Goal: Task Accomplishment & Management: Manage account settings

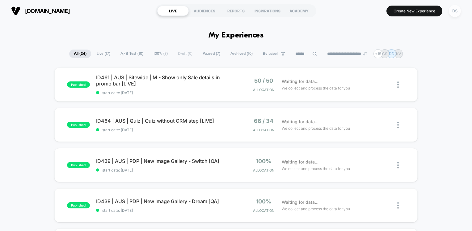
click at [455, 14] on div "DS" at bounding box center [455, 11] width 12 height 12
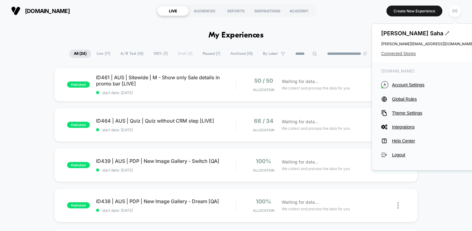
click at [408, 55] on span "Connected Stores" at bounding box center [427, 53] width 93 height 5
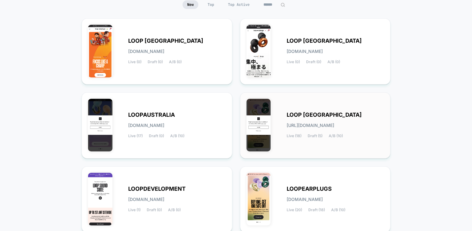
scroll to position [116, 0]
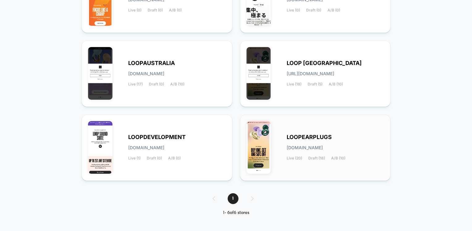
click at [309, 138] on span "LOOPEARPLUGS" at bounding box center [309, 137] width 45 height 4
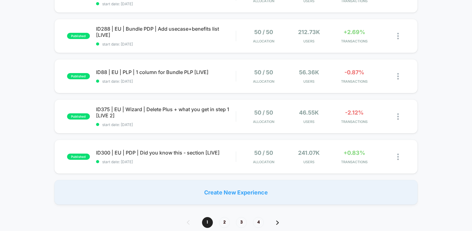
scroll to position [433, 0]
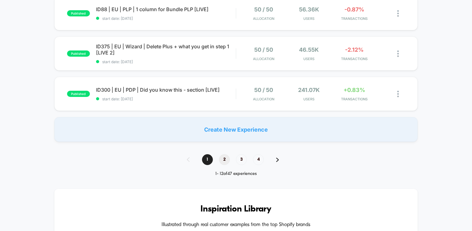
click at [223, 156] on span "2" at bounding box center [224, 159] width 11 height 11
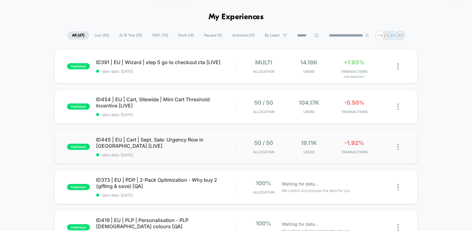
scroll to position [0, 0]
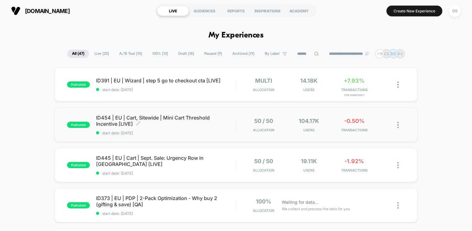
click at [161, 122] on span "ID454 | EU | Cart, Sitewide | Mini Cart Threshold Incentive [LIVE] Click to edi…" at bounding box center [166, 120] width 140 height 12
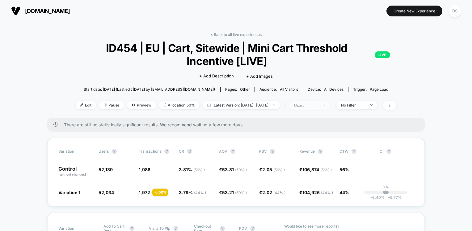
click at [307, 106] on div "users" at bounding box center [306, 105] width 25 height 5
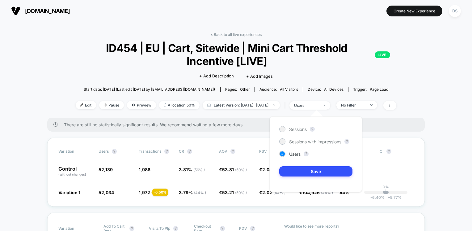
click at [238, 114] on div "< Back to all live experiences ID454 | EU | Cart, Sitewide | Mini Cart Threshol…" at bounding box center [236, 74] width 343 height 85
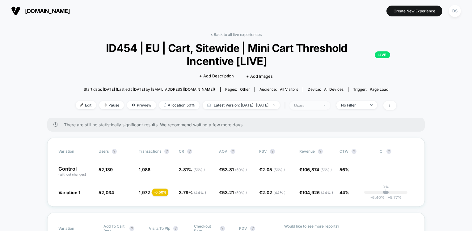
click at [304, 106] on div "users" at bounding box center [306, 105] width 25 height 5
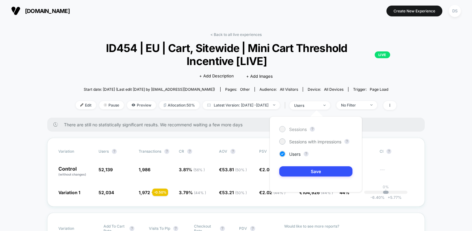
click at [285, 129] on div at bounding box center [282, 129] width 6 height 6
click at [309, 172] on button "Save" at bounding box center [315, 171] width 73 height 10
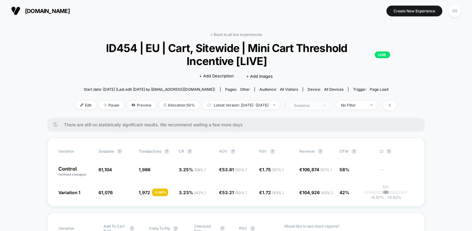
click at [318, 104] on div "sessions" at bounding box center [306, 105] width 25 height 5
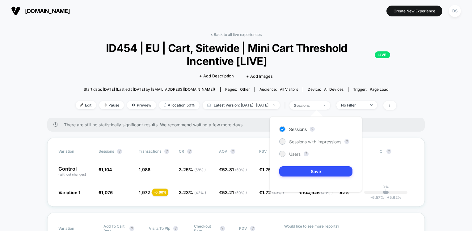
click at [283, 157] on div "Sessions ? Sessions with impressions ? Users ? Save" at bounding box center [316, 154] width 92 height 76
click at [281, 155] on div at bounding box center [282, 153] width 5 height 5
click at [302, 171] on button "Save" at bounding box center [315, 171] width 73 height 10
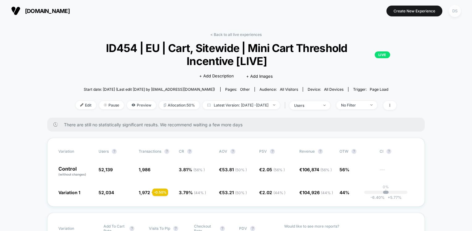
click at [456, 15] on div "DS" at bounding box center [455, 11] width 12 height 12
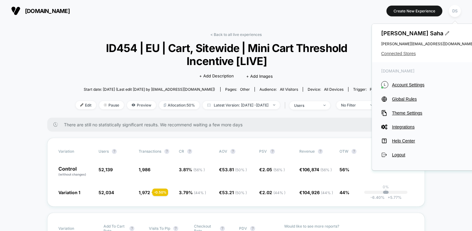
click at [403, 53] on span "Connected Stores" at bounding box center [427, 53] width 93 height 5
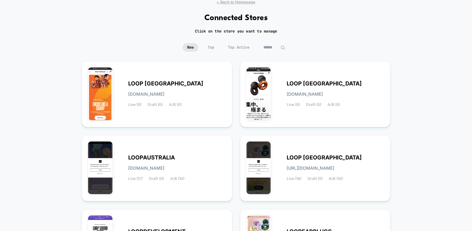
scroll to position [62, 0]
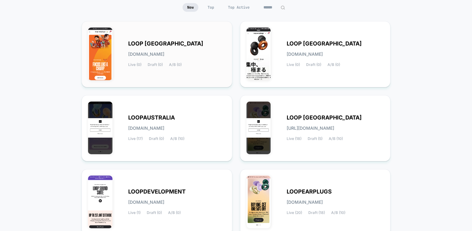
click at [153, 55] on span "[DOMAIN_NAME]" at bounding box center [146, 54] width 36 height 4
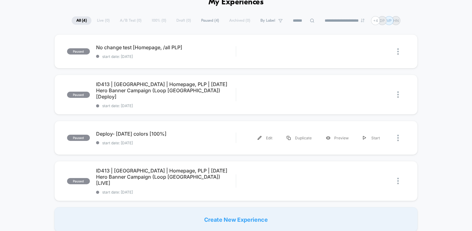
scroll to position [31, 0]
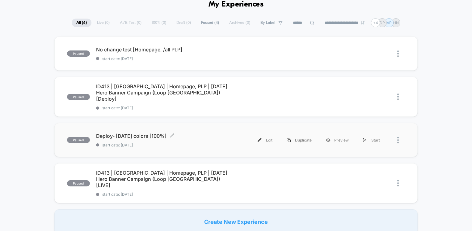
click at [157, 135] on div "Deploy- [DATE] colors [100%] Click to edit experience details Click to edit exp…" at bounding box center [166, 140] width 140 height 15
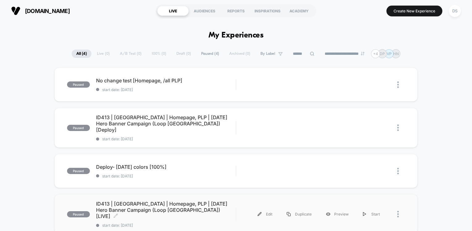
click at [162, 208] on div "ID413 | [GEOGRAPHIC_DATA] | Homepage, PLP | [DATE] Hero Banner Campaign (Loop […" at bounding box center [166, 213] width 140 height 27
click at [453, 12] on div "DS" at bounding box center [455, 11] width 12 height 12
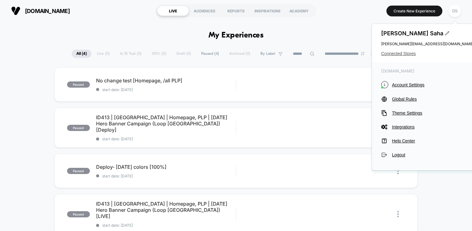
click at [403, 53] on span "Connected Stores" at bounding box center [427, 53] width 93 height 5
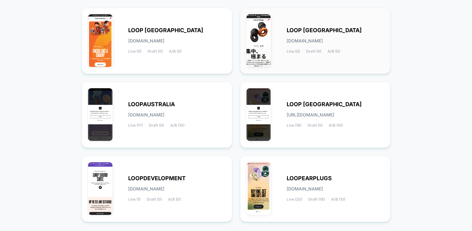
scroll to position [116, 0]
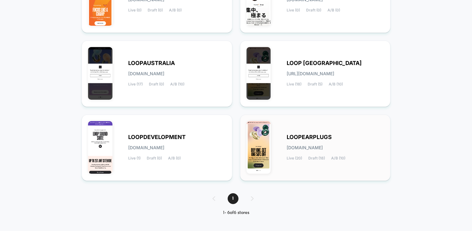
click at [307, 146] on span "[DOMAIN_NAME]" at bounding box center [305, 147] width 36 height 4
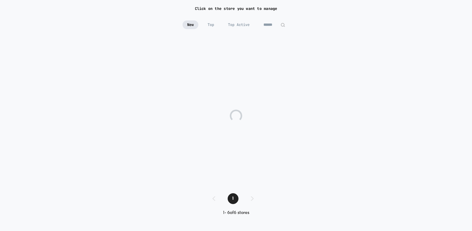
scroll to position [44, 0]
